Goal: Transaction & Acquisition: Purchase product/service

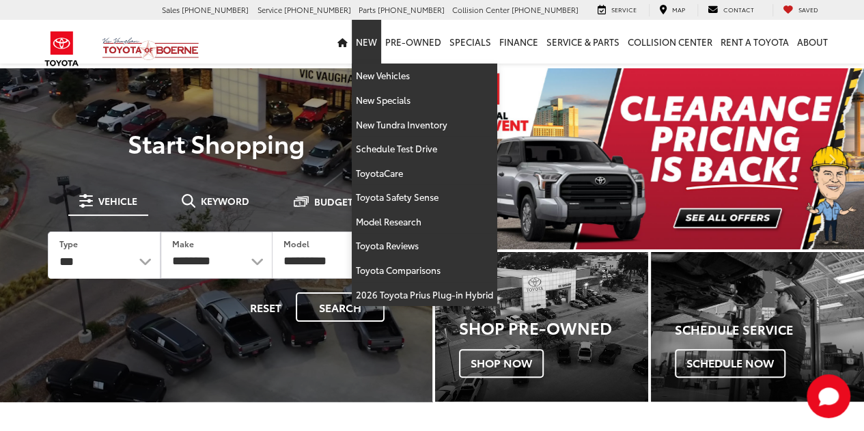
click at [380, 42] on link "New" at bounding box center [366, 42] width 29 height 44
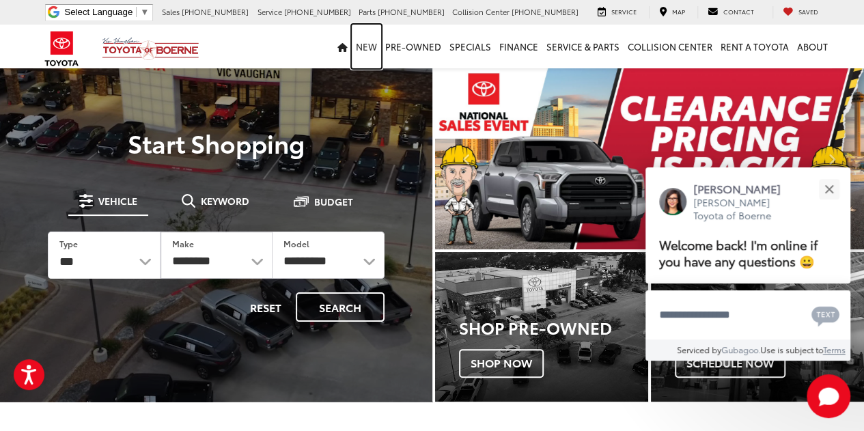
click at [372, 46] on link "New" at bounding box center [366, 47] width 29 height 44
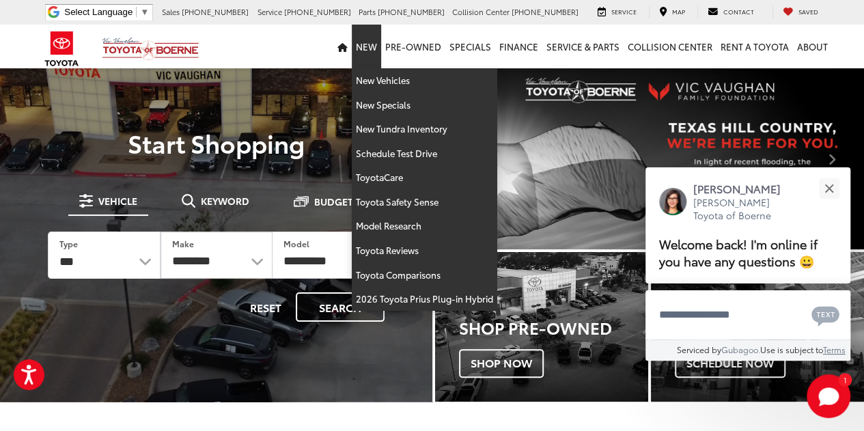
click at [372, 46] on link "New" at bounding box center [366, 47] width 29 height 44
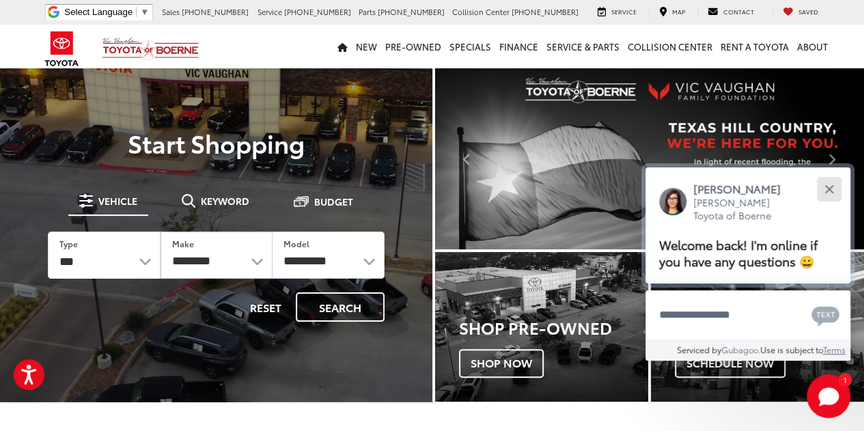
click at [824, 193] on button "Close" at bounding box center [828, 188] width 29 height 29
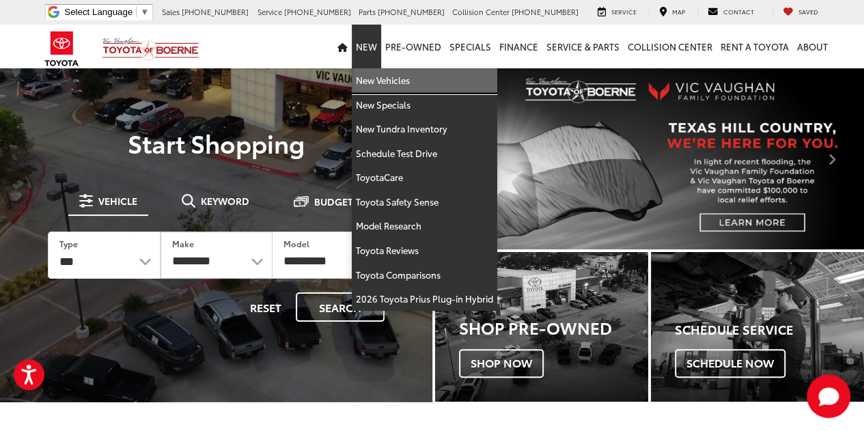
click at [385, 83] on link "New Vehicles" at bounding box center [424, 80] width 145 height 25
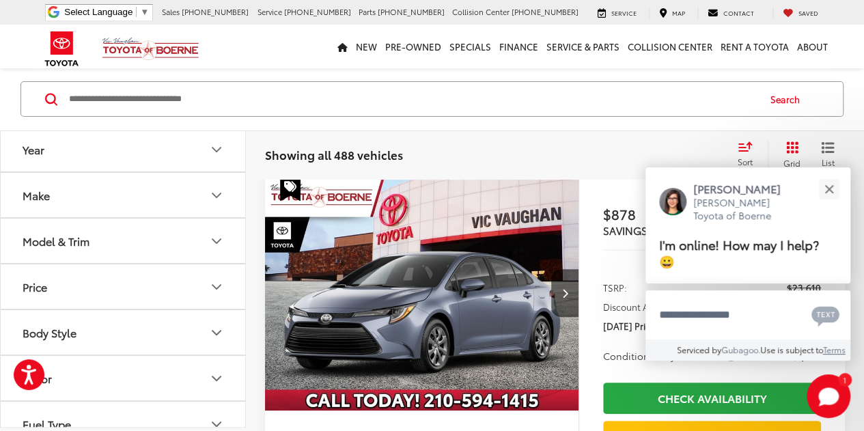
scroll to position [135, 0]
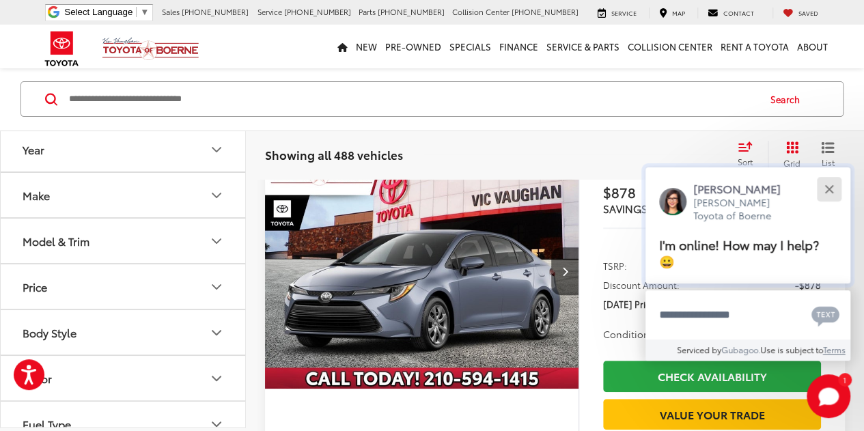
click at [834, 185] on button "Close" at bounding box center [828, 188] width 29 height 29
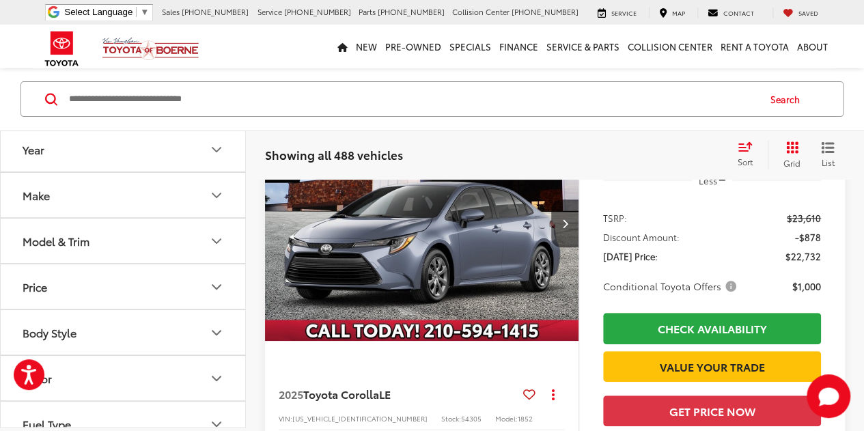
scroll to position [205, 0]
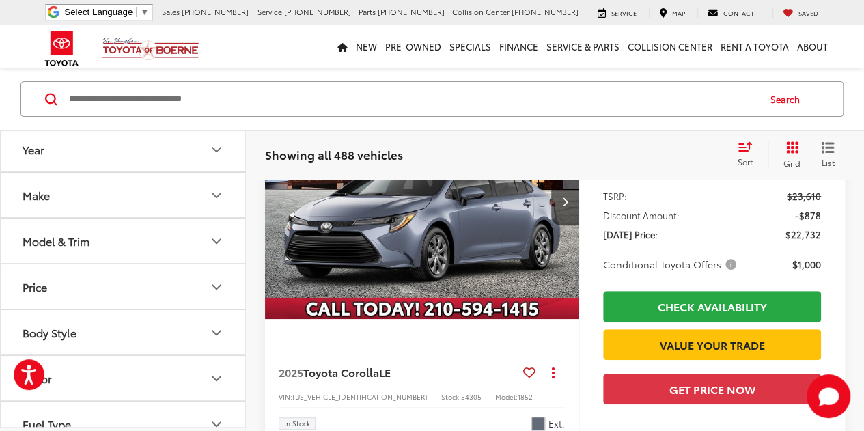
click at [731, 267] on span "Conditional Toyota Offers" at bounding box center [671, 265] width 136 height 14
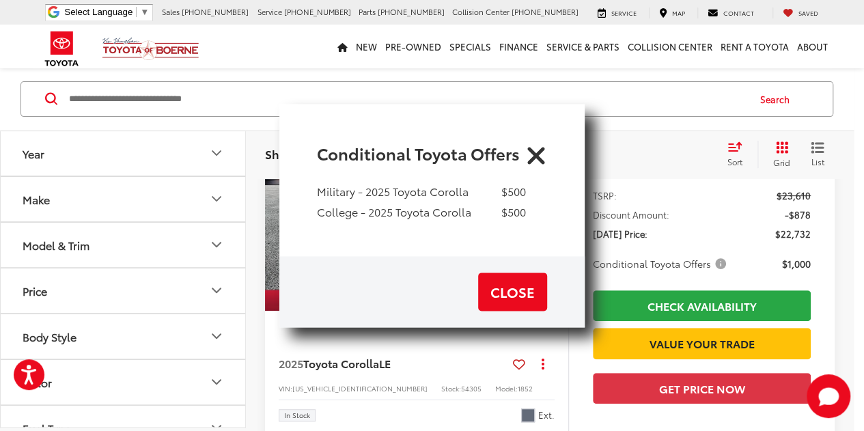
click at [529, 156] on icon "Close" at bounding box center [536, 153] width 22 height 22
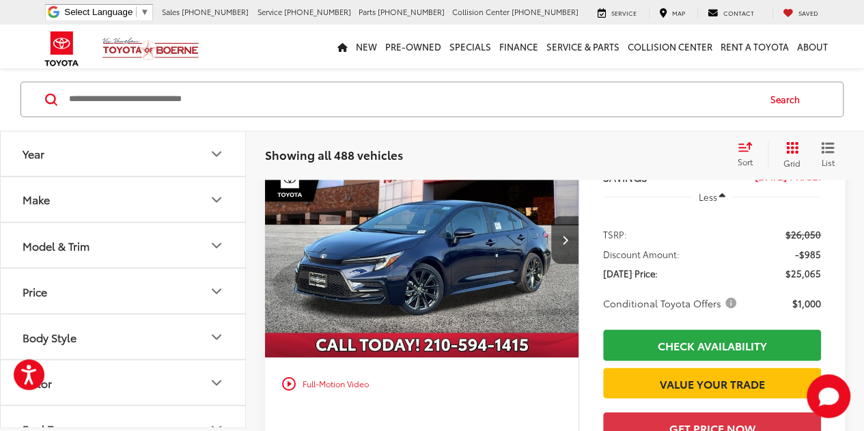
scroll to position [3620, 0]
